Goal: Task Accomplishment & Management: Use online tool/utility

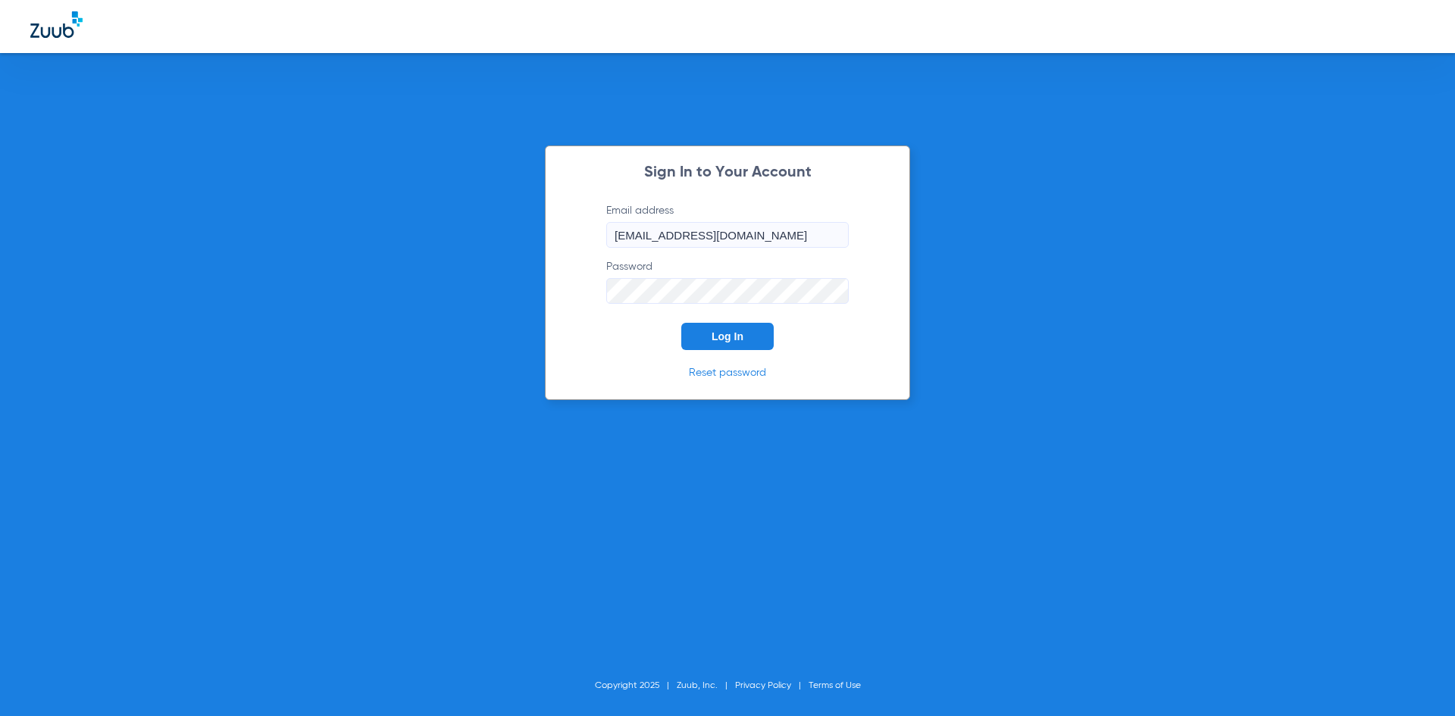
click at [709, 340] on button "Log In" at bounding box center [727, 336] width 92 height 27
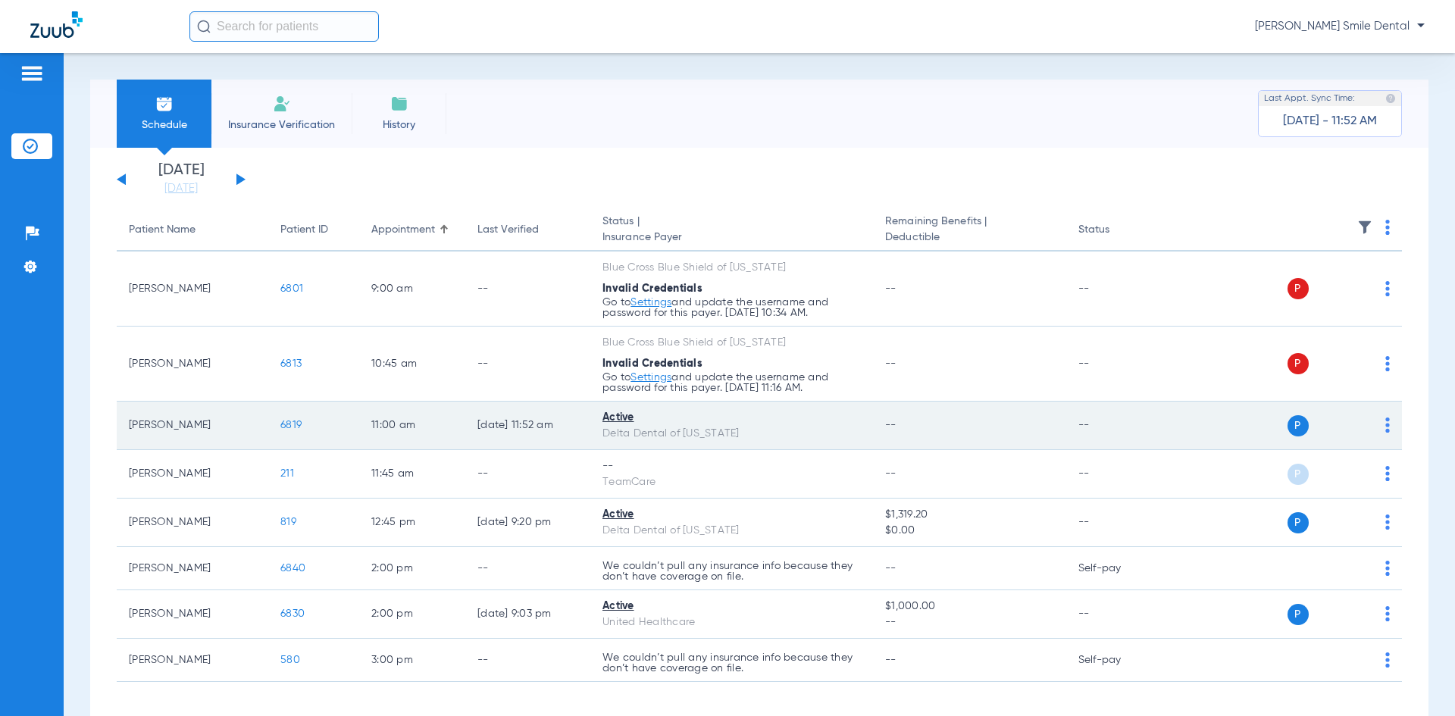
click at [286, 427] on span "6819" at bounding box center [290, 425] width 21 height 11
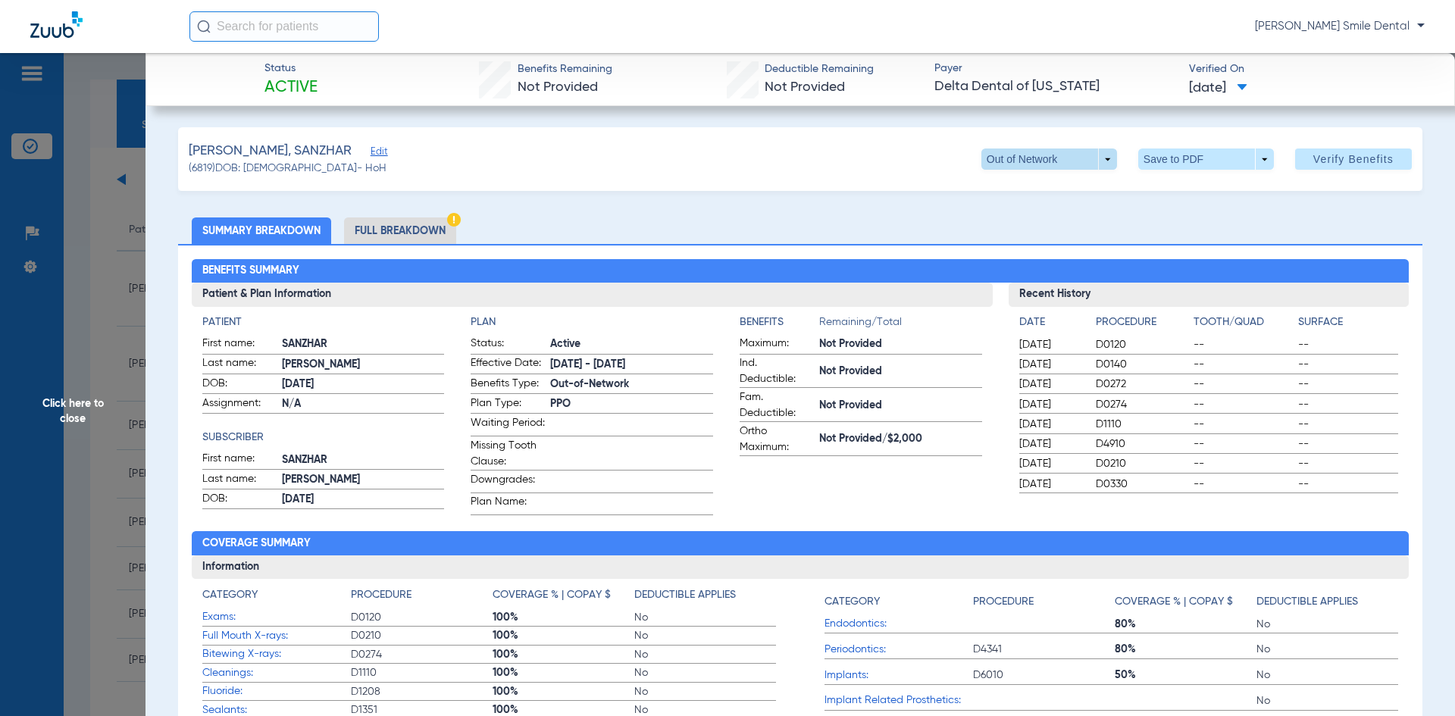
click at [1062, 157] on span at bounding box center [1049, 158] width 136 height 21
click at [1006, 186] on span "In Network" at bounding box center [1018, 189] width 70 height 11
click at [1295, 153] on span at bounding box center [1353, 159] width 117 height 36
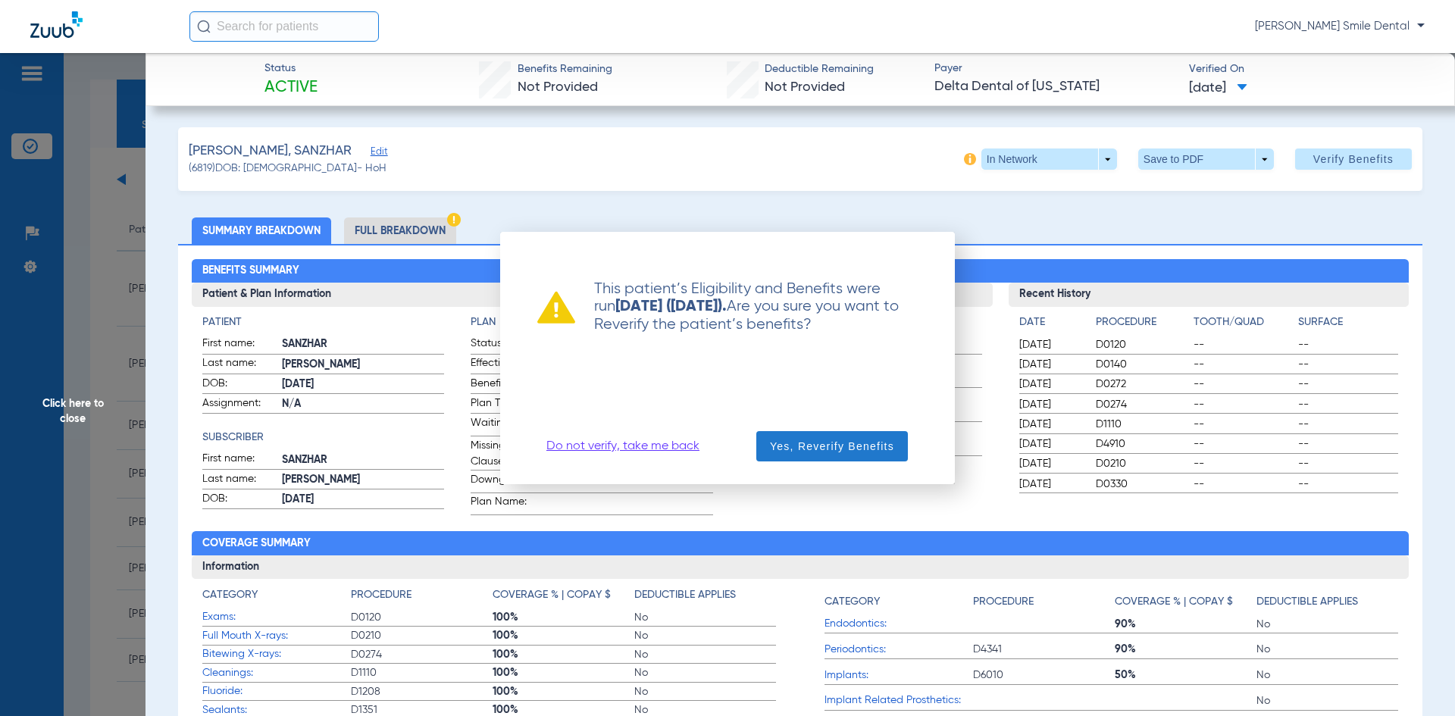
click at [809, 436] on span "button" at bounding box center [832, 446] width 152 height 36
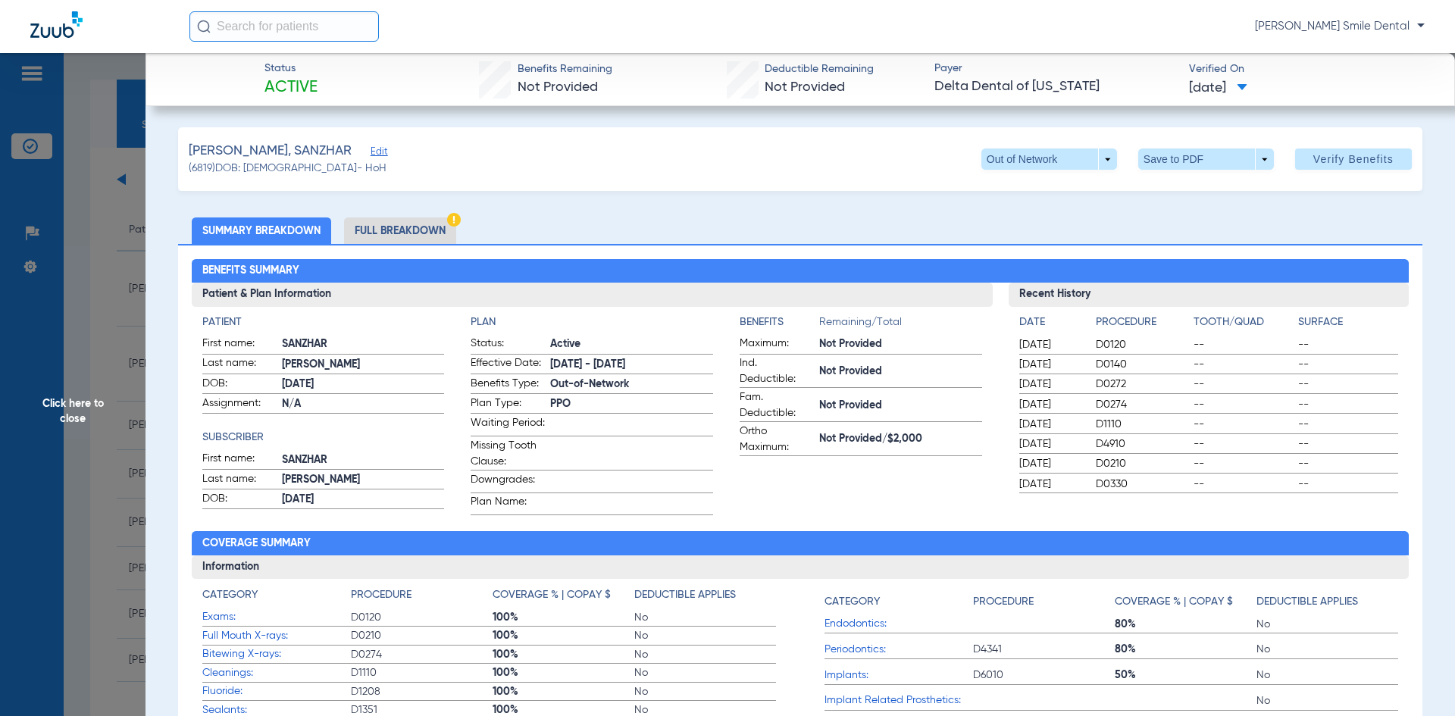
click at [665, 232] on ul "Summary Breakdown Full Breakdown" at bounding box center [800, 230] width 1244 height 27
click at [686, 240] on ul "Summary Breakdown Full Breakdown" at bounding box center [800, 230] width 1244 height 27
click at [1039, 150] on span at bounding box center [1048, 159] width 36 height 36
click at [1031, 190] on span "In Network" at bounding box center [1018, 189] width 70 height 11
click at [1313, 161] on span "Verify Benefits" at bounding box center [1353, 159] width 80 height 12
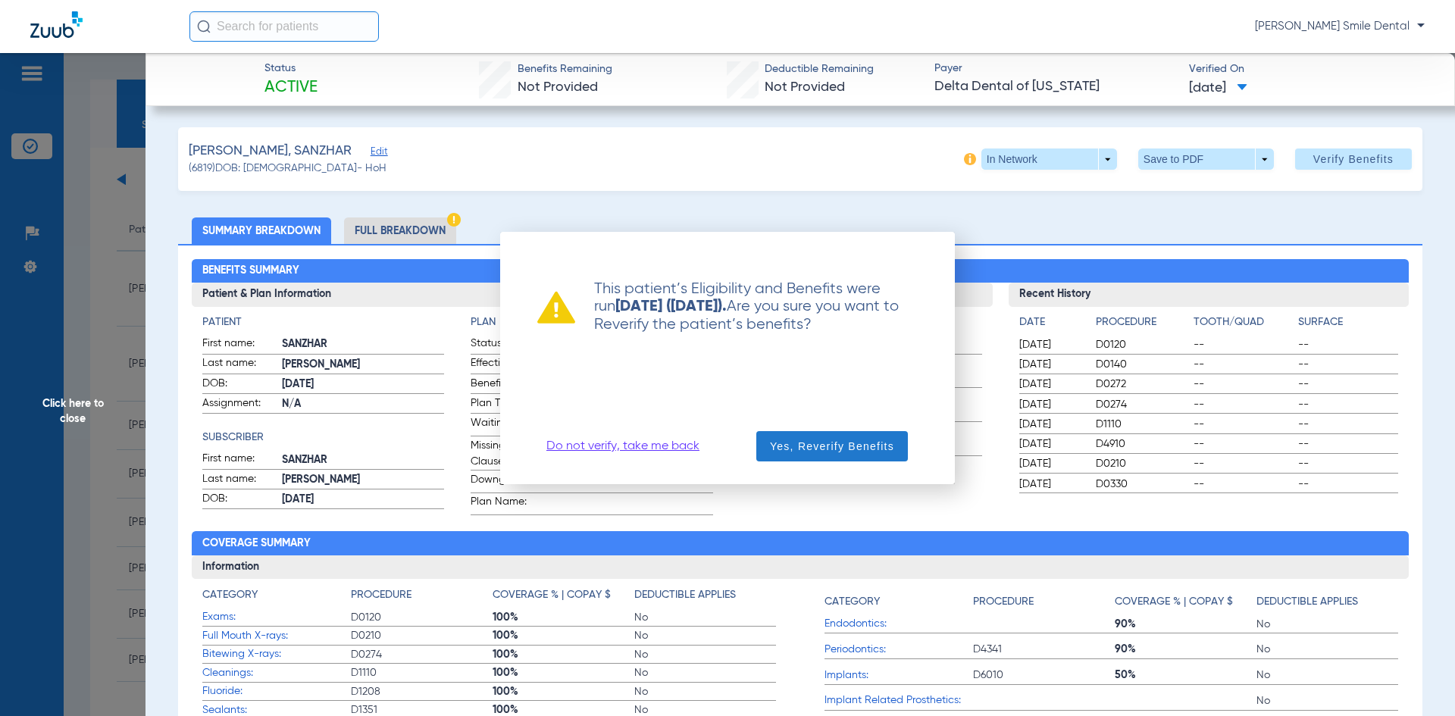
click at [846, 449] on span "Yes, Reverify Benefits" at bounding box center [832, 446] width 124 height 15
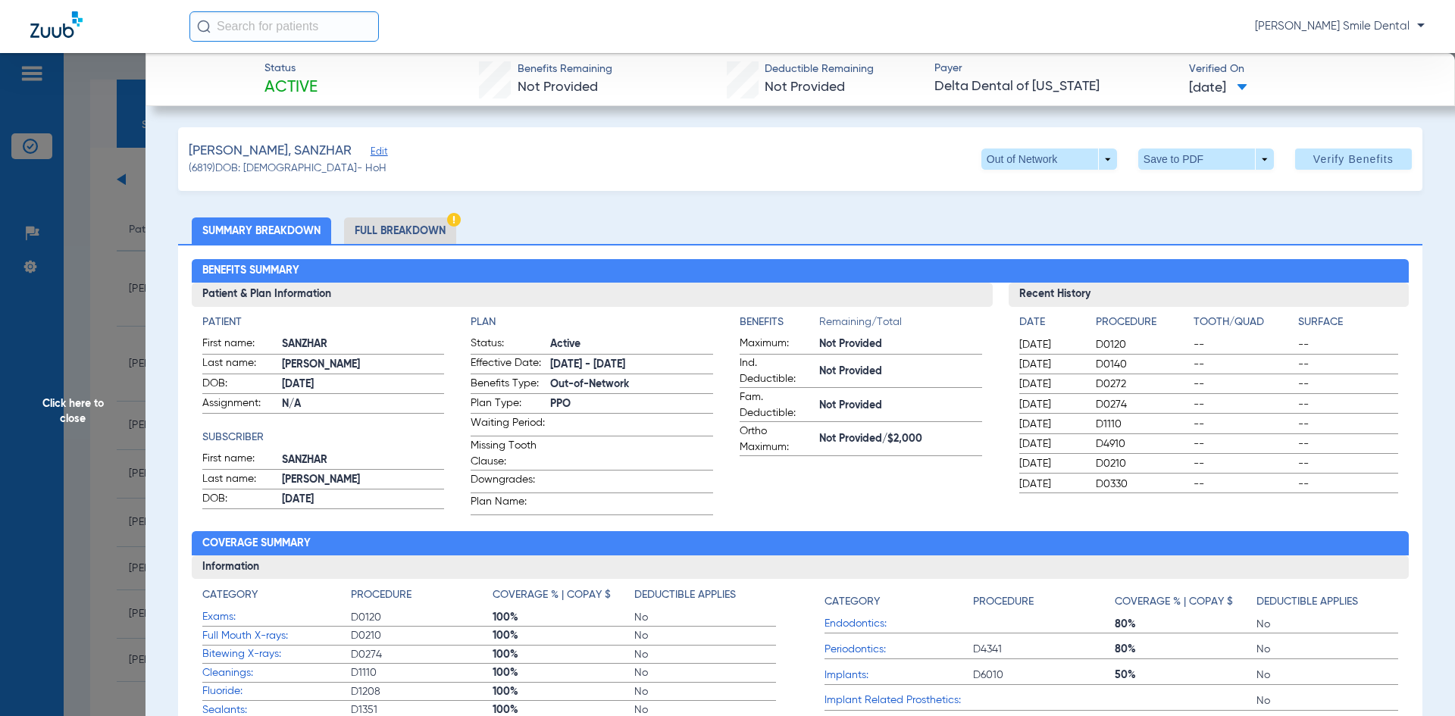
click at [709, 301] on h3 "Patient & Plan Information" at bounding box center [592, 295] width 801 height 24
click at [72, 255] on span "Click here to close" at bounding box center [72, 411] width 145 height 716
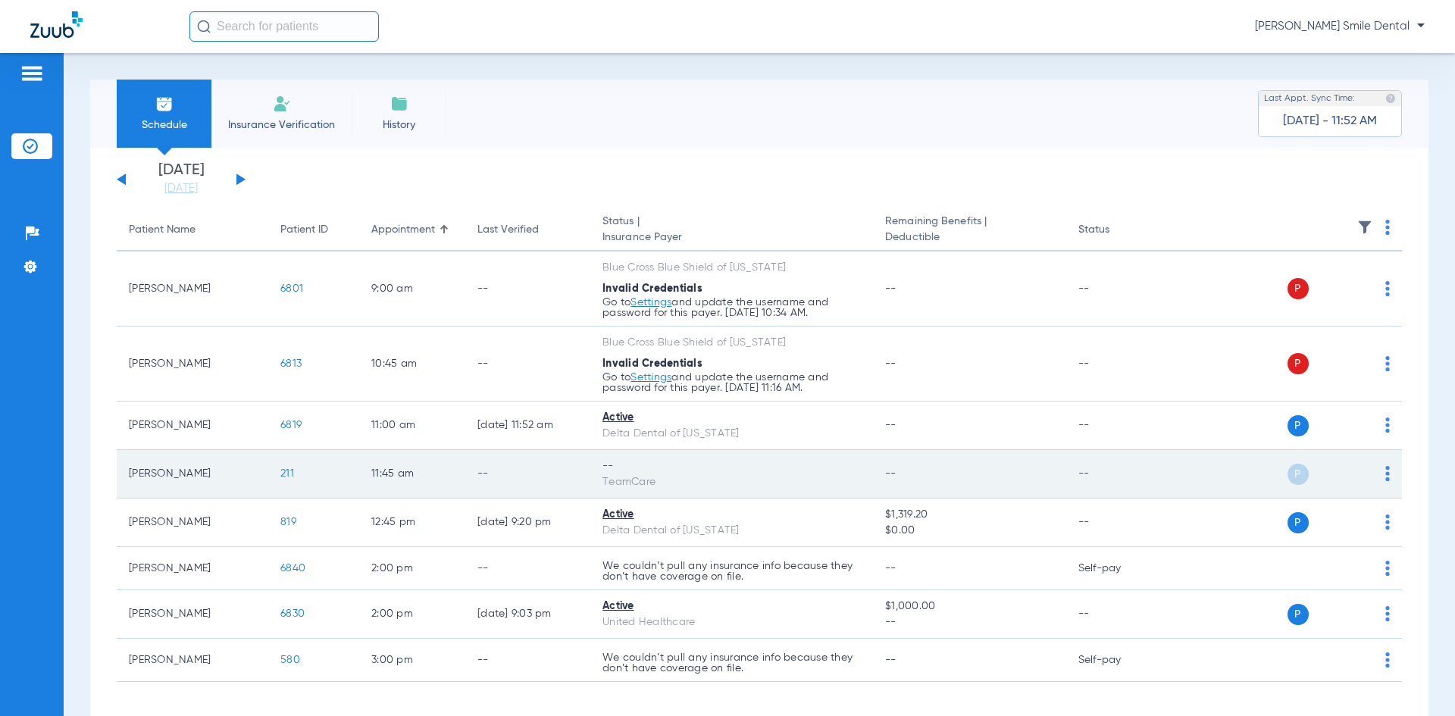
click at [286, 475] on span "211" at bounding box center [287, 473] width 14 height 11
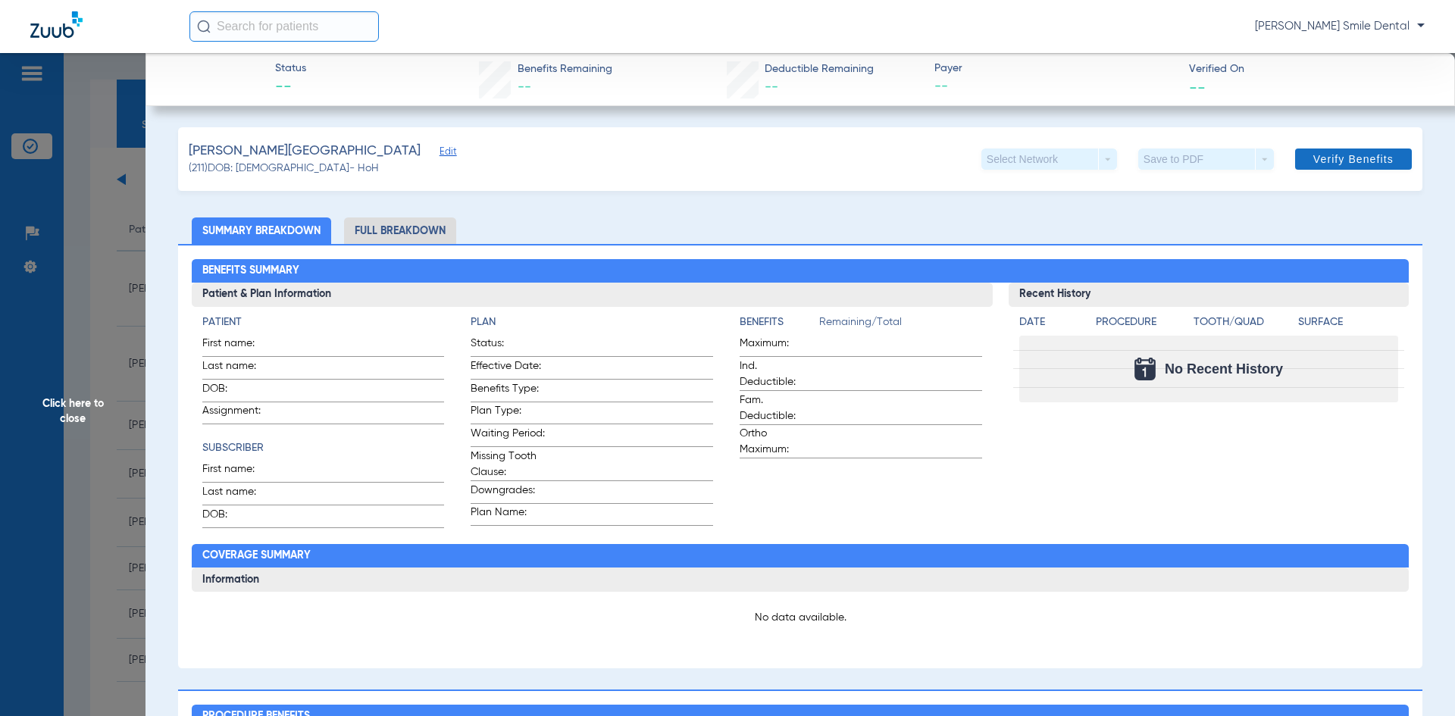
click at [1383, 161] on span at bounding box center [1353, 159] width 117 height 36
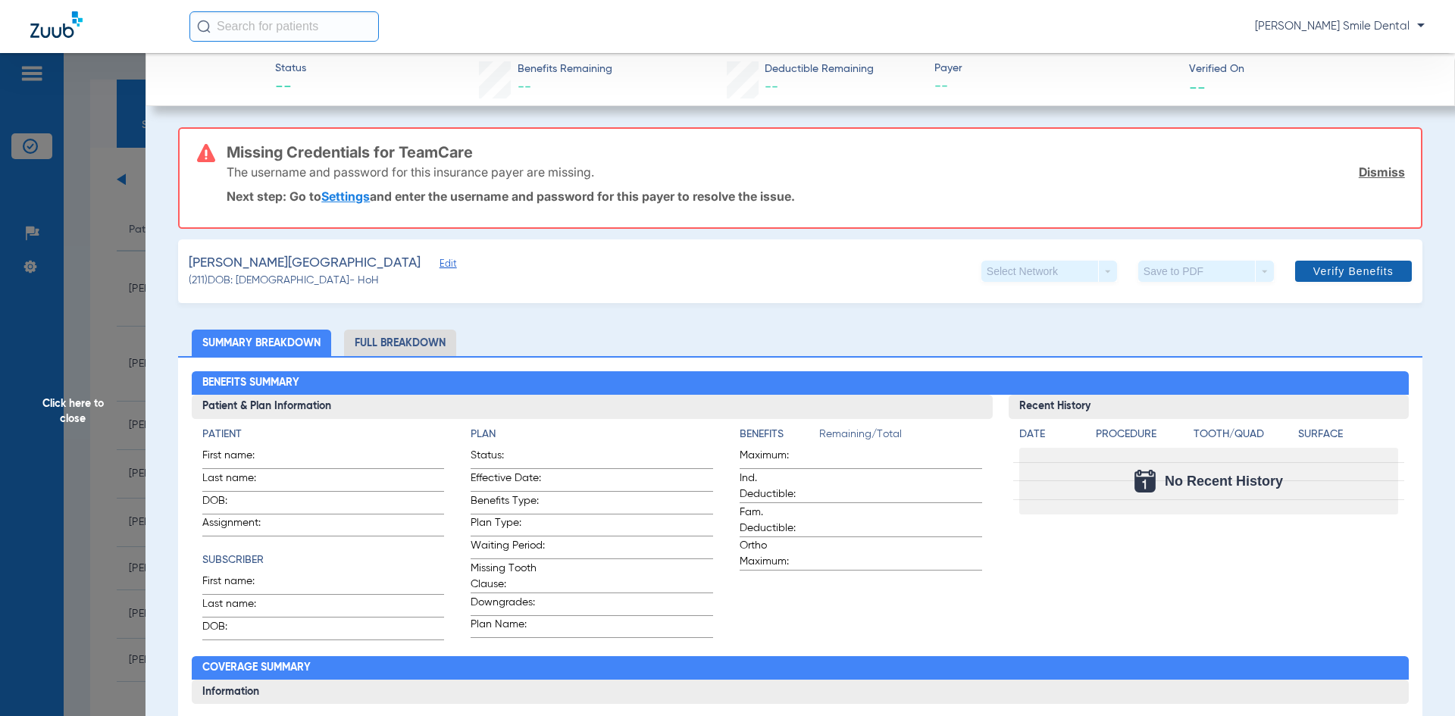
click at [1343, 253] on span at bounding box center [1353, 271] width 117 height 36
click at [55, 180] on span "Click here to close" at bounding box center [72, 411] width 145 height 716
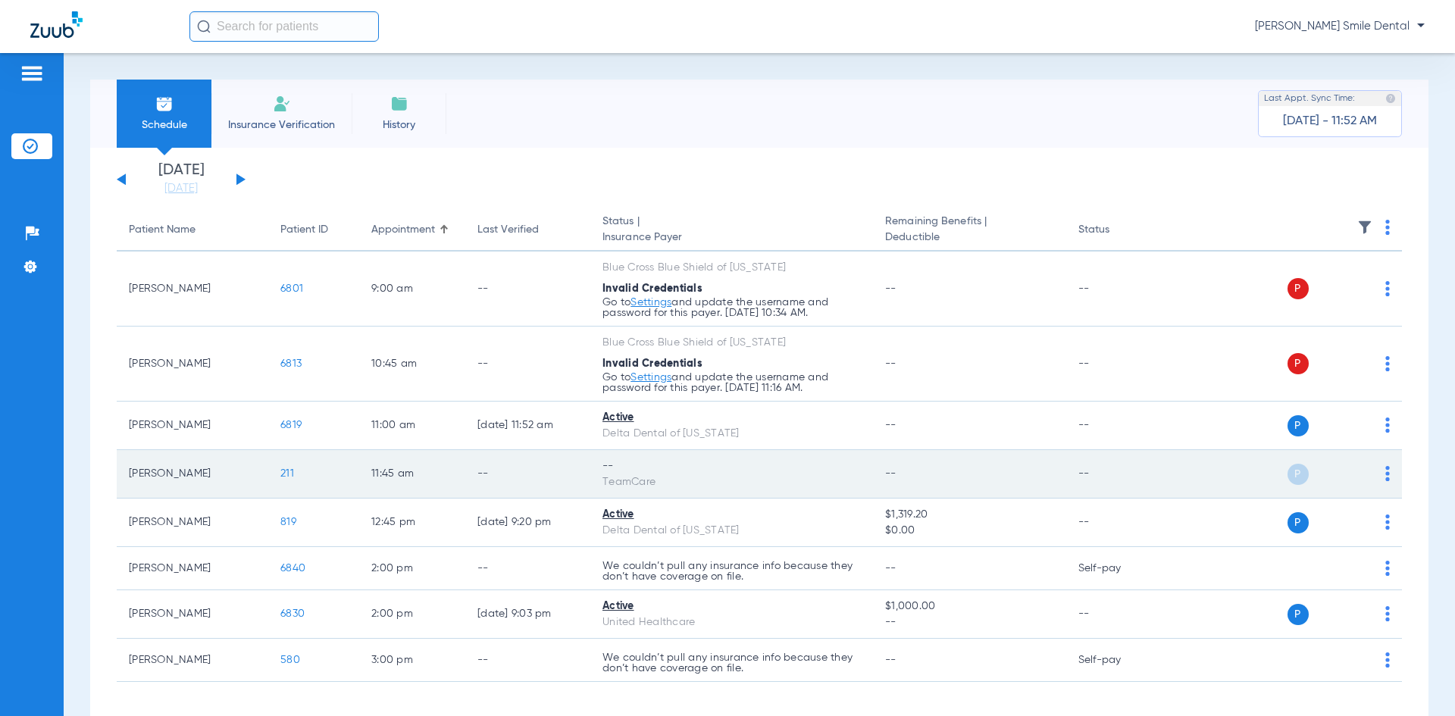
click at [286, 470] on span "211" at bounding box center [287, 473] width 14 height 11
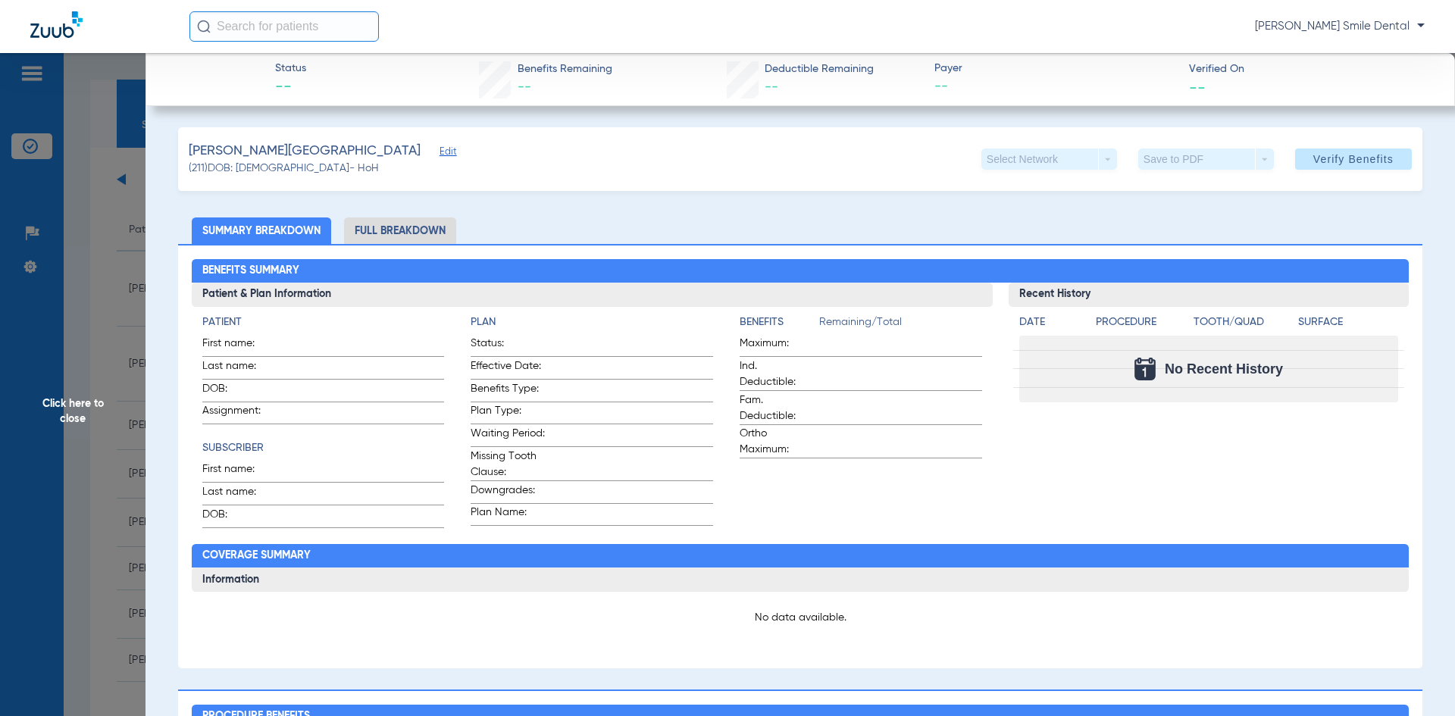
click at [439, 150] on span "Edit" at bounding box center [446, 153] width 14 height 14
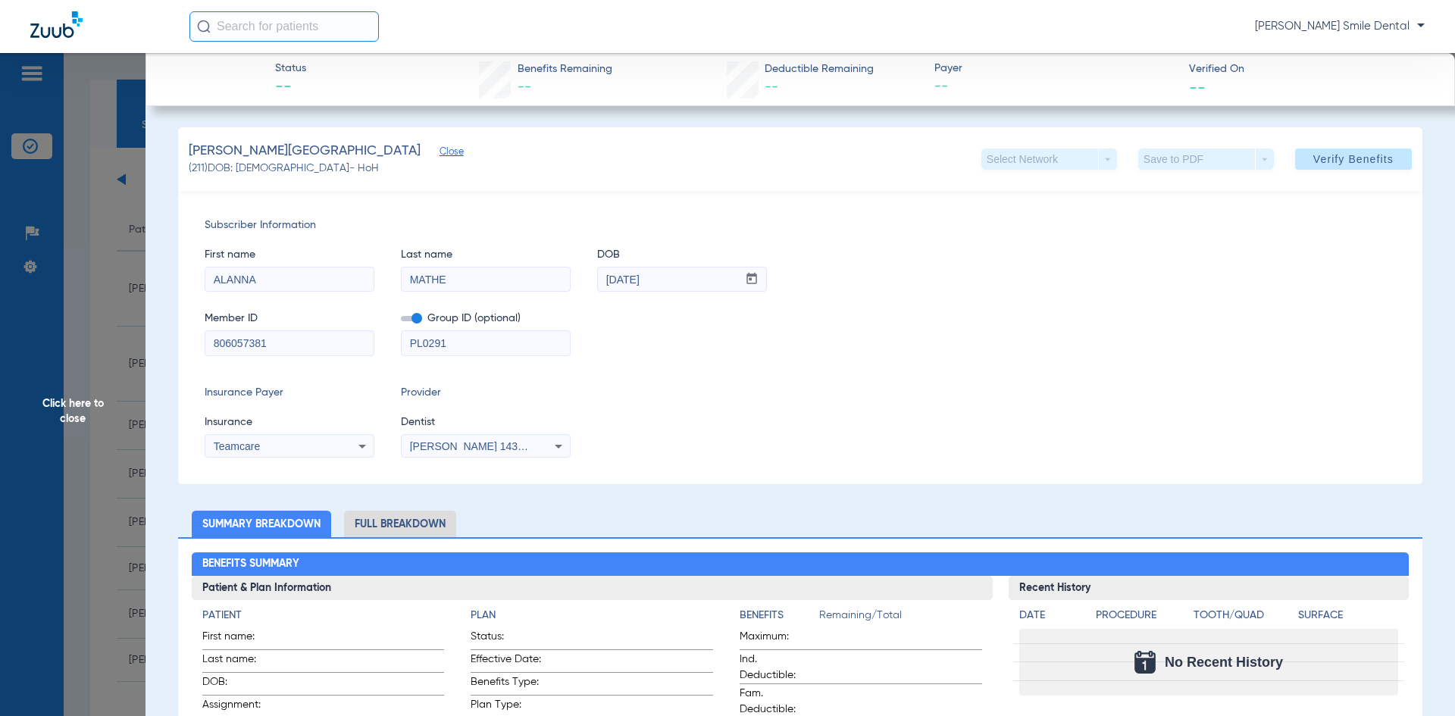
click at [310, 449] on div "Teamcare" at bounding box center [275, 446] width 122 height 11
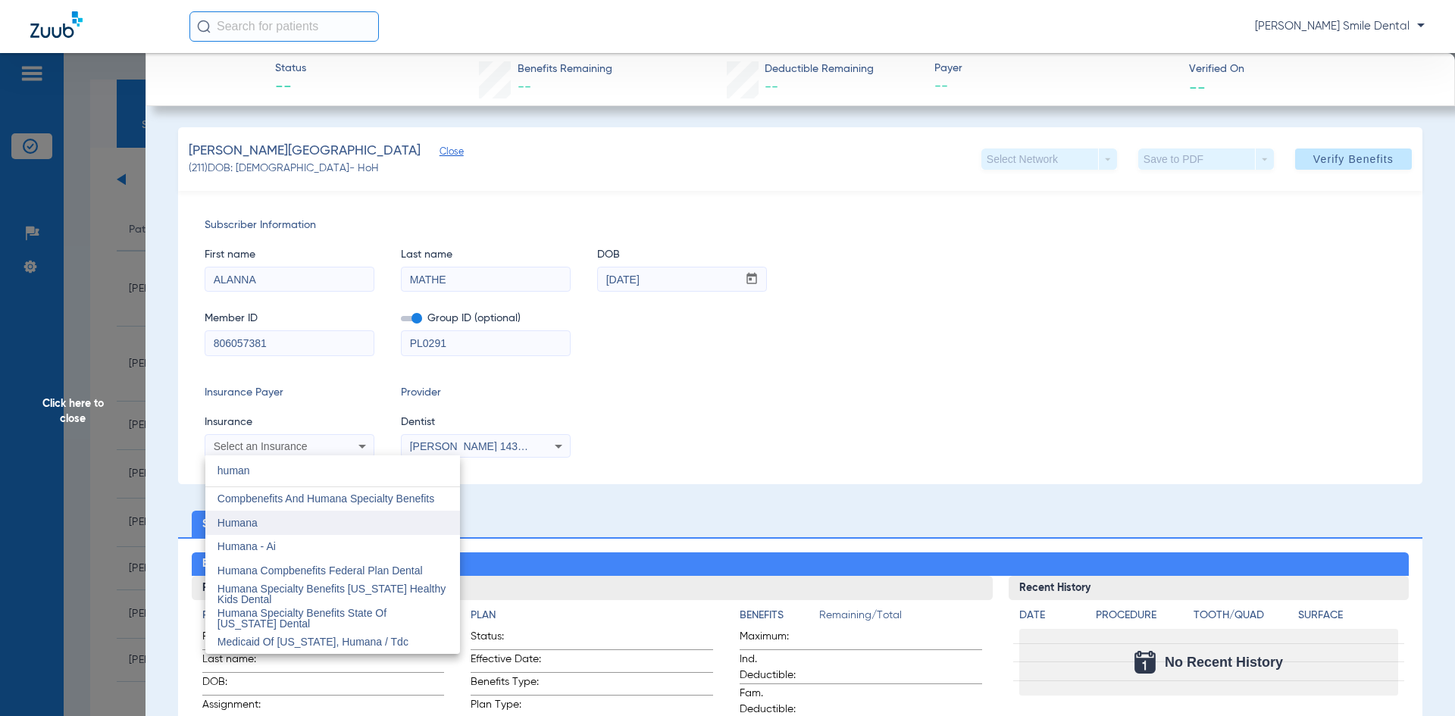
type input "human"
click at [334, 515] on mat-option "Humana" at bounding box center [332, 523] width 255 height 24
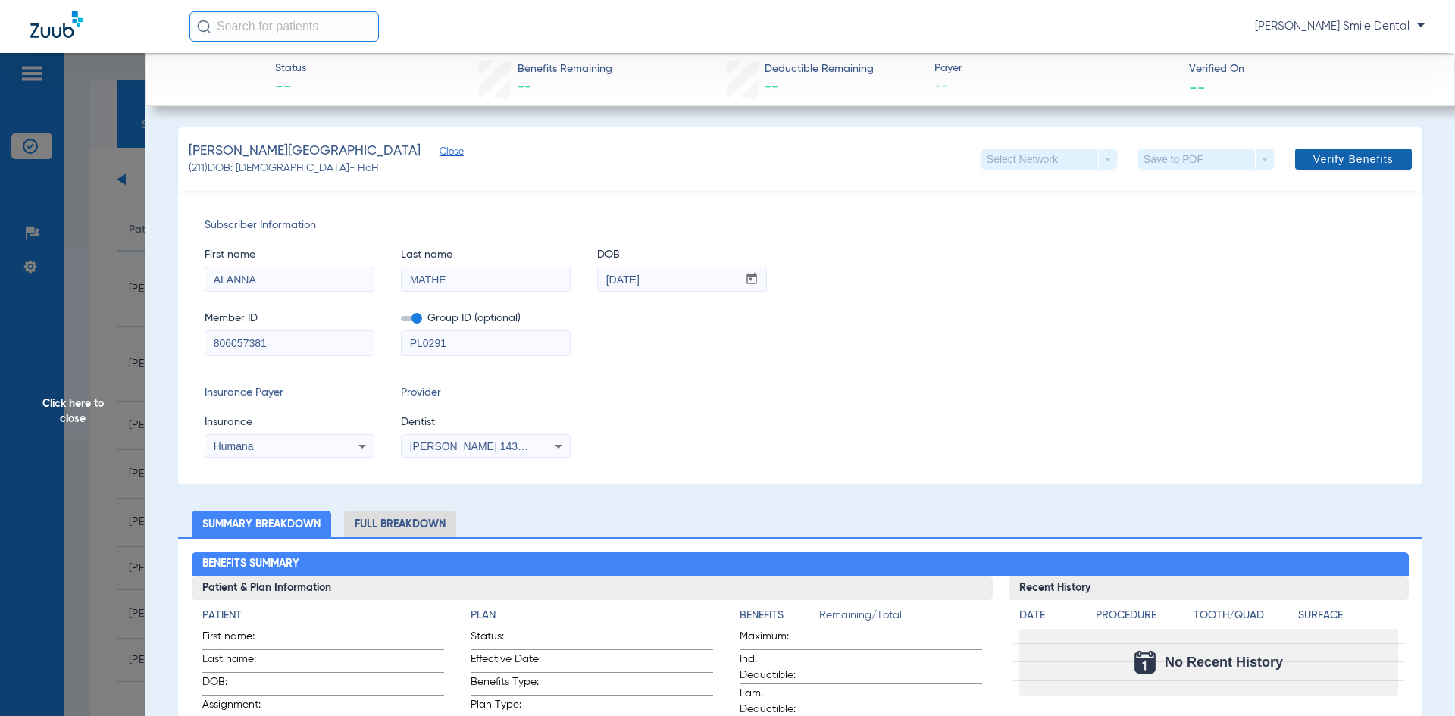
click at [1302, 166] on span at bounding box center [1353, 159] width 117 height 36
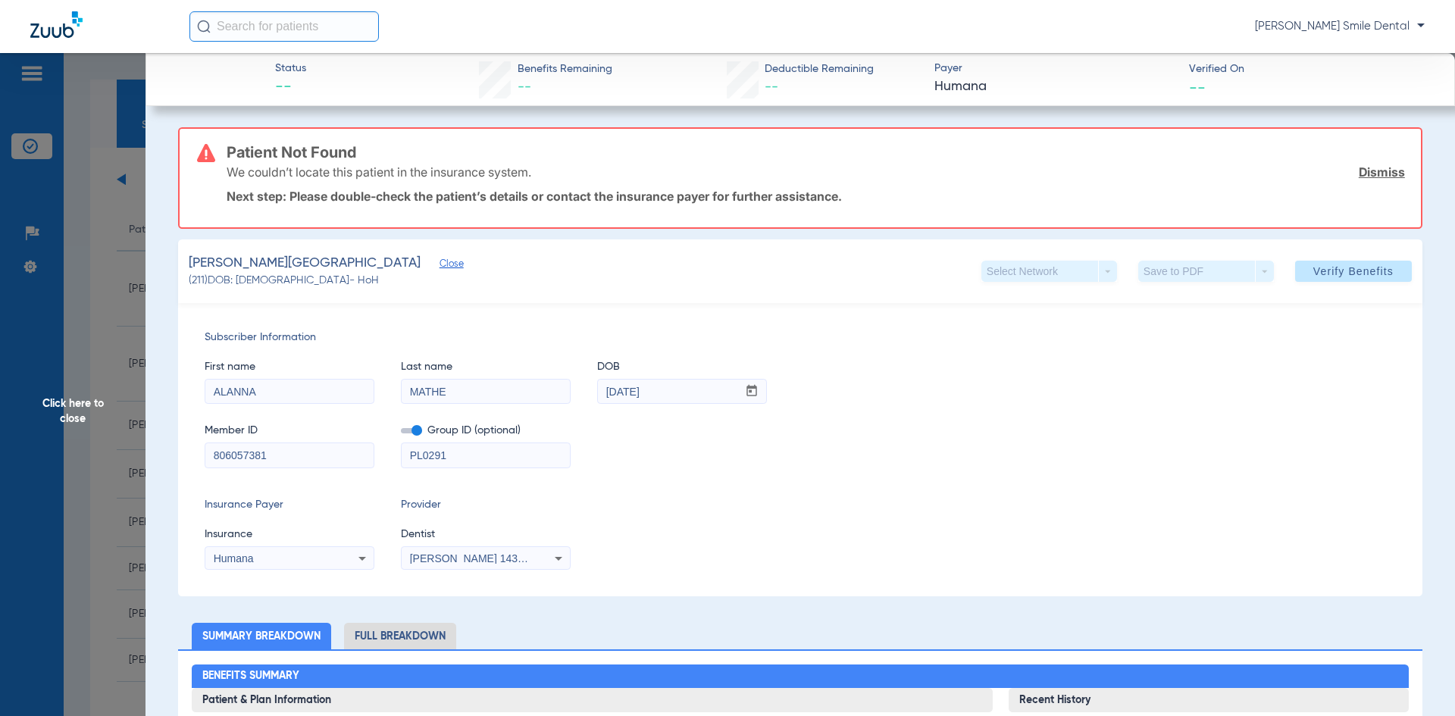
click at [280, 564] on div "Humana" at bounding box center [289, 558] width 168 height 18
type input "tea"
click at [322, 515] on mat-option "Teamcare" at bounding box center [332, 514] width 255 height 24
click at [1336, 273] on span "Verify Benefits" at bounding box center [1353, 271] width 80 height 12
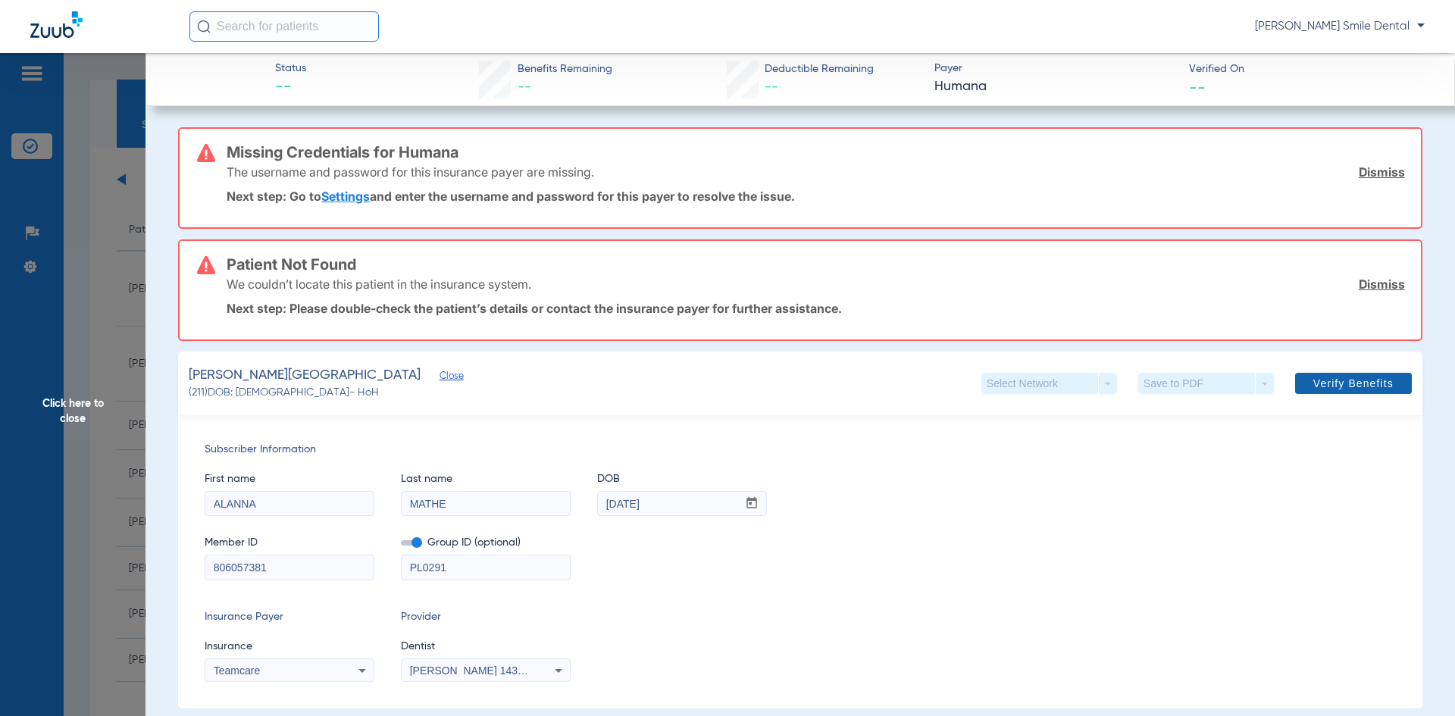
click at [1297, 374] on span at bounding box center [1353, 383] width 117 height 36
